Goal: Task Accomplishment & Management: Manage account settings

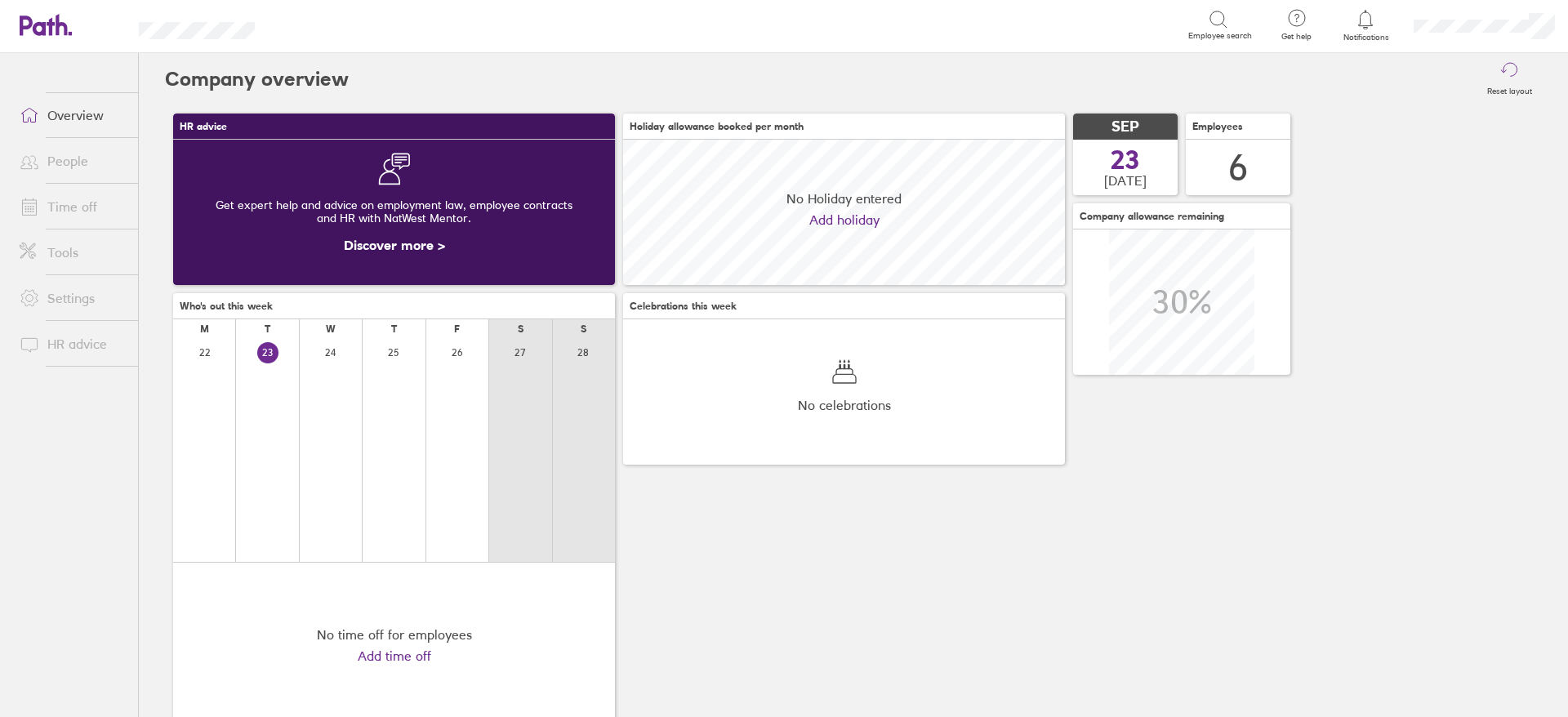
scroll to position [145, 442]
click at [80, 212] on link "Time off" at bounding box center [72, 207] width 131 height 33
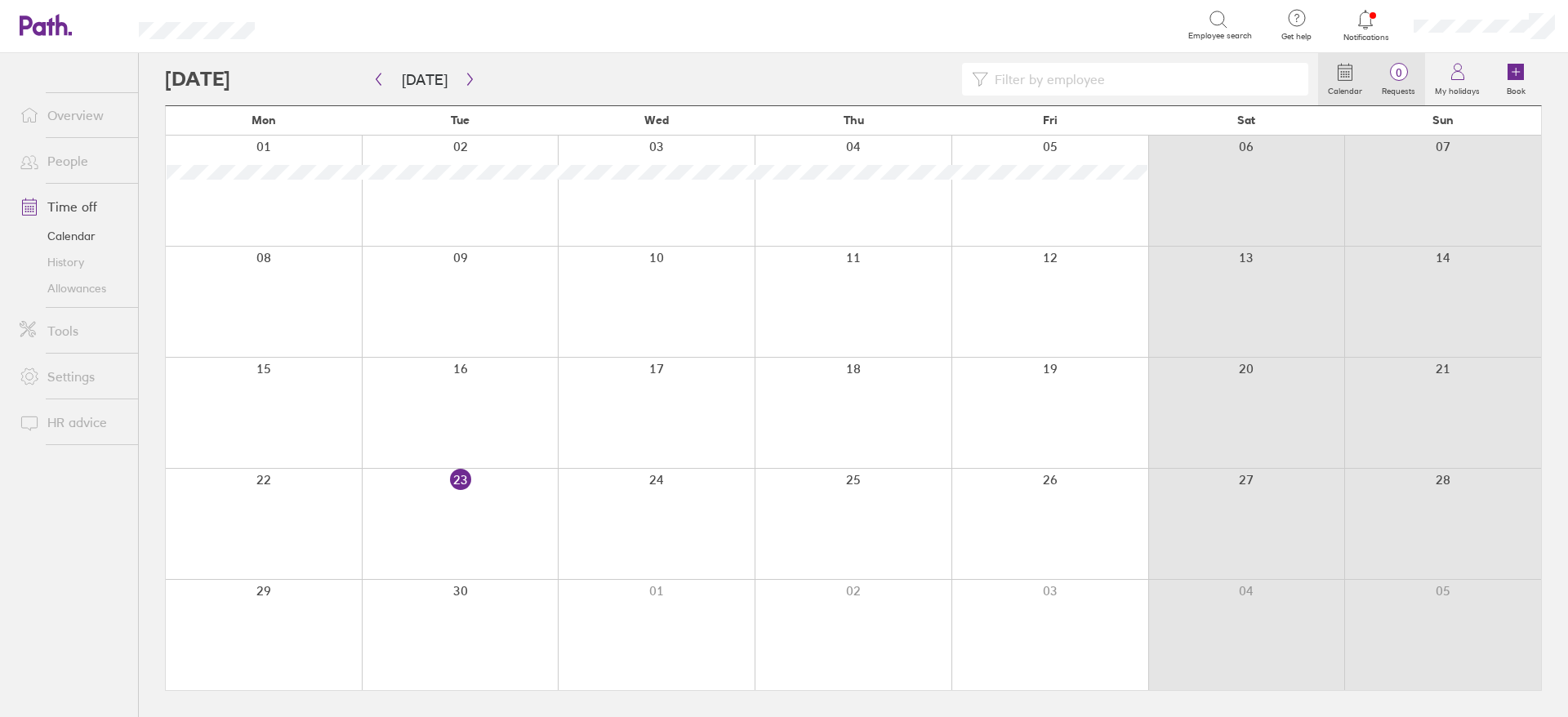
click at [1395, 85] on label "Requests" at bounding box center [1399, 89] width 53 height 15
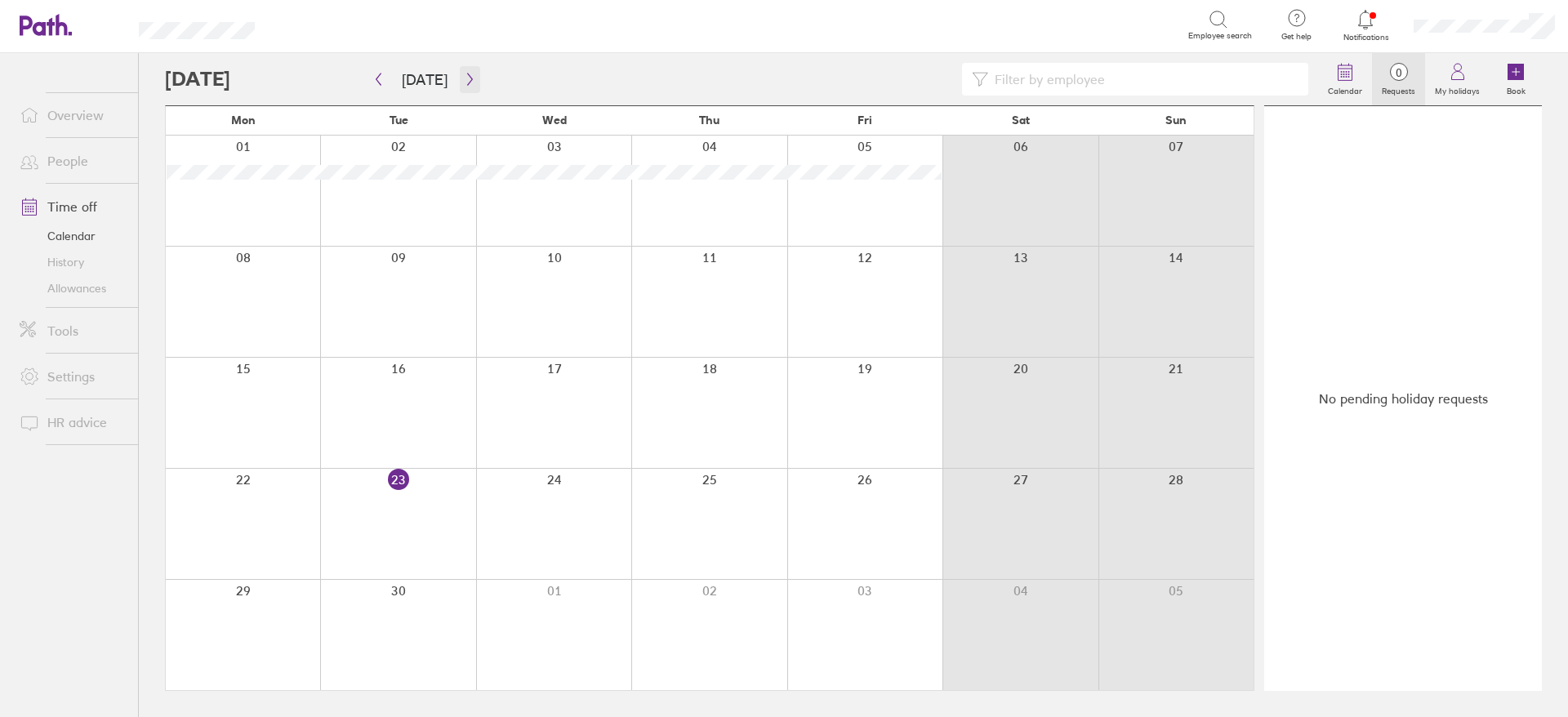
click at [471, 83] on button "button" at bounding box center [470, 80] width 21 height 27
click at [464, 80] on icon "button" at bounding box center [470, 79] width 12 height 13
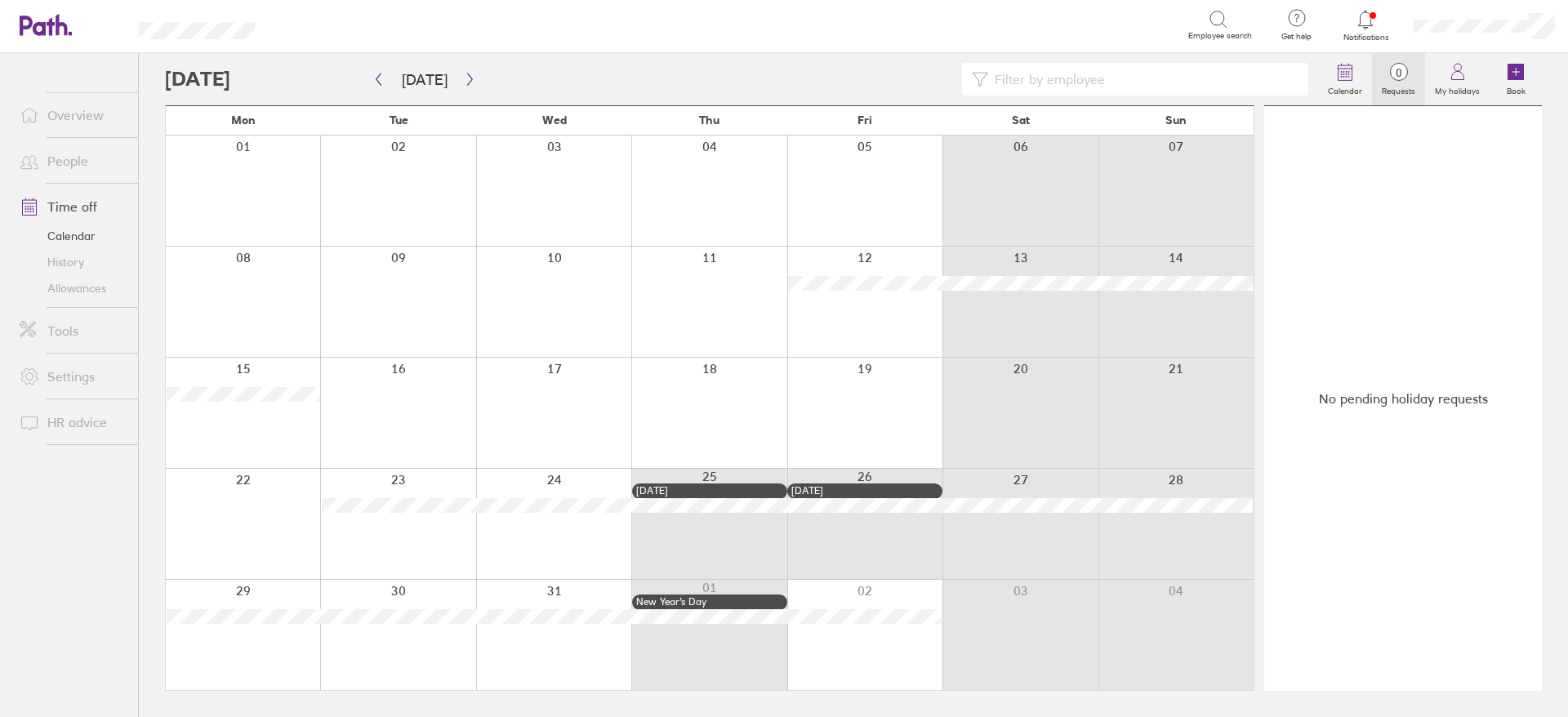
click at [50, 29] on icon at bounding box center [37, 25] width 35 height 20
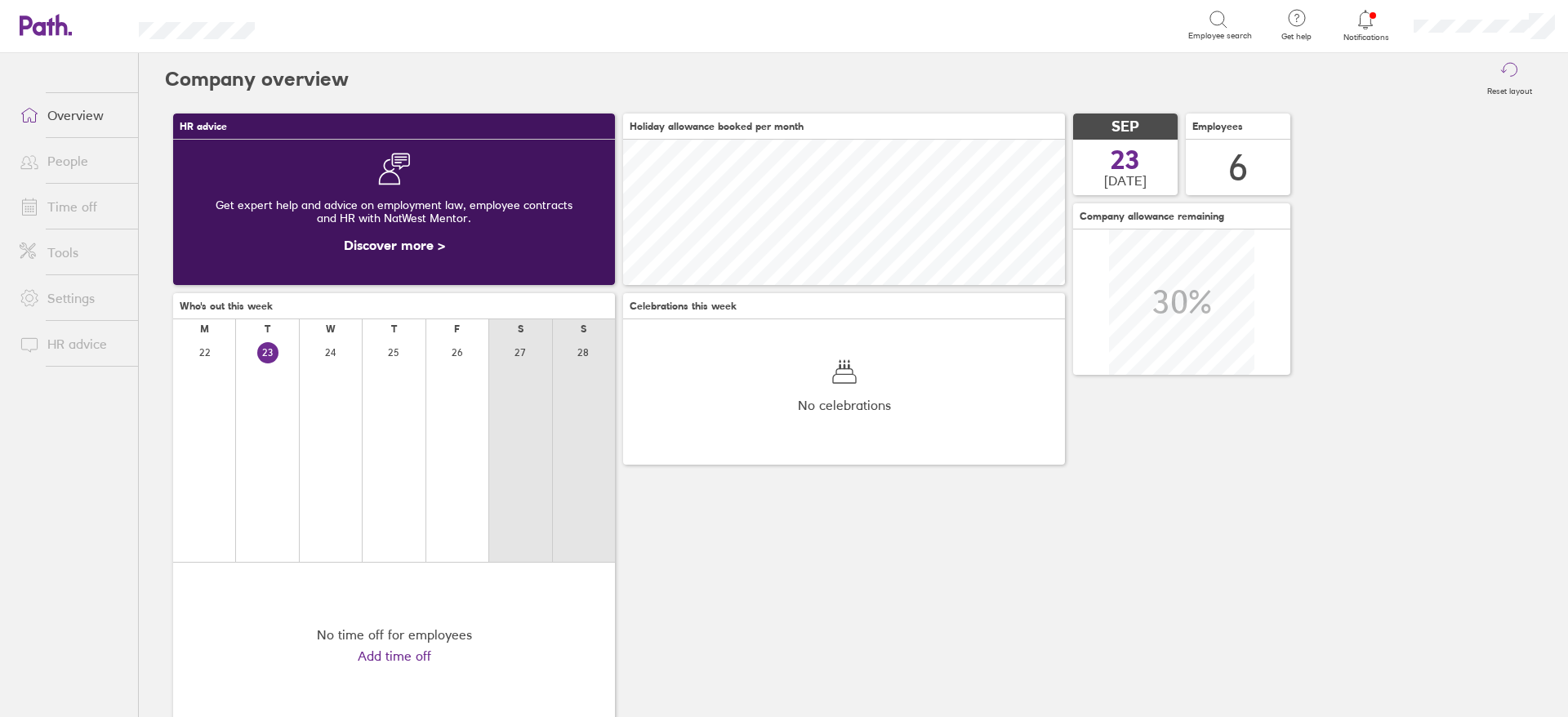
scroll to position [145, 442]
